Goal: Task Accomplishment & Management: Use online tool/utility

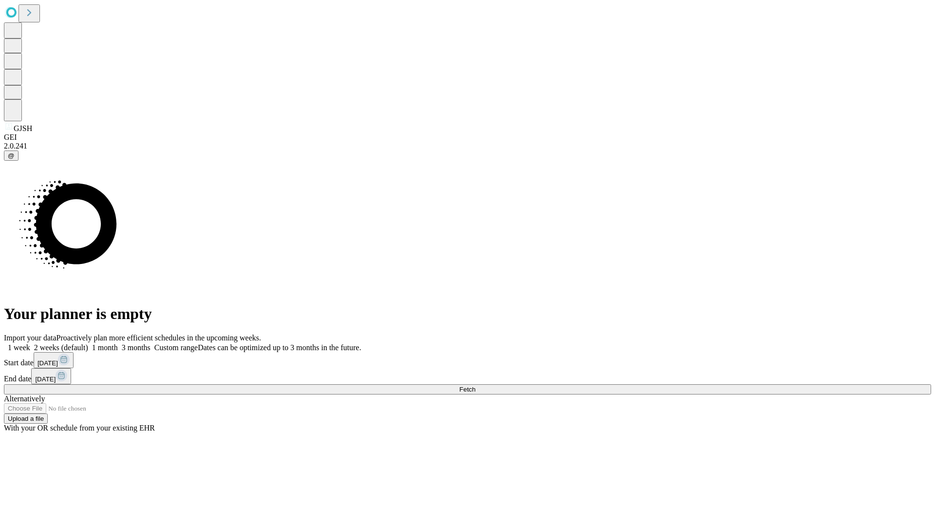
click at [475, 386] on span "Fetch" at bounding box center [467, 389] width 16 height 7
